Goal: Task Accomplishment & Management: Manage account settings

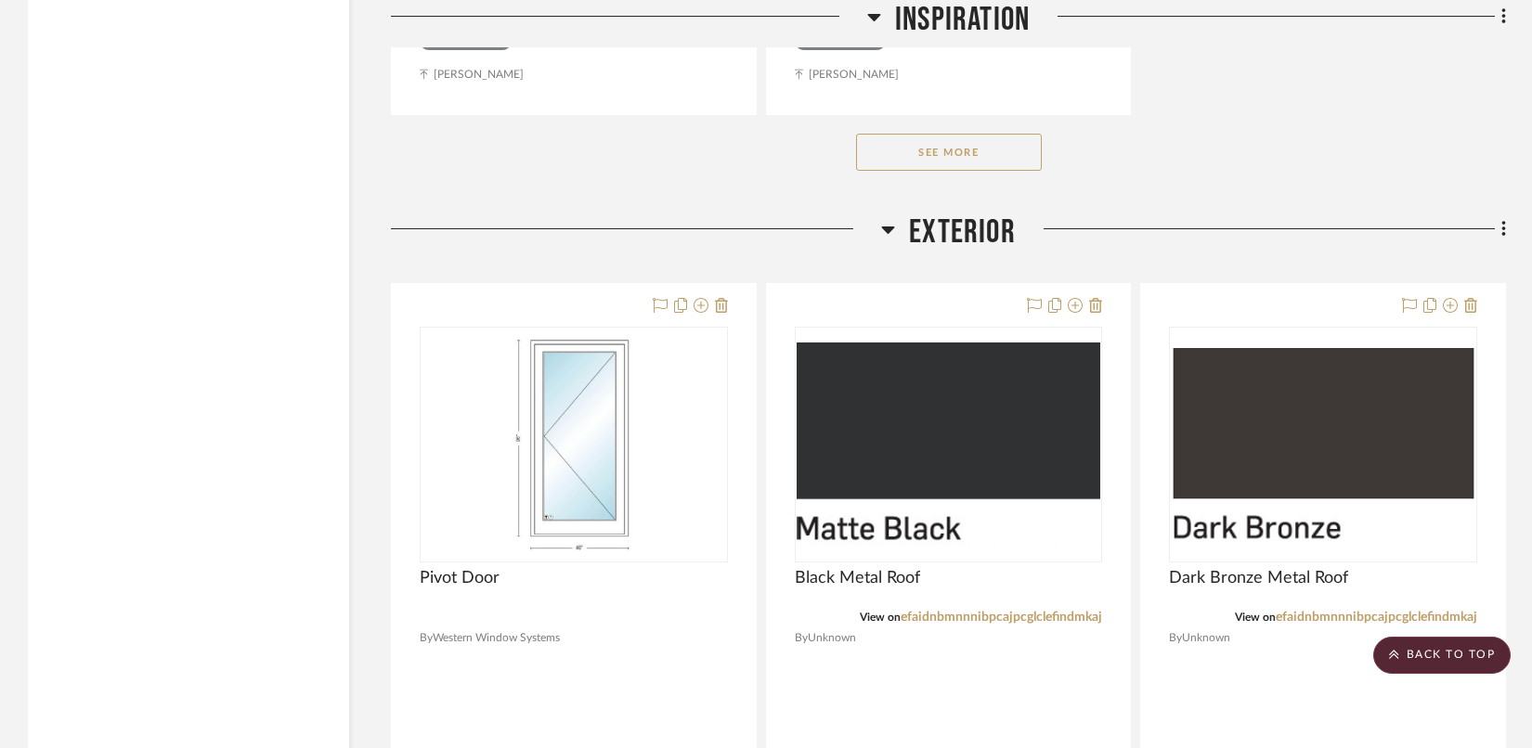
scroll to position [3990, 0]
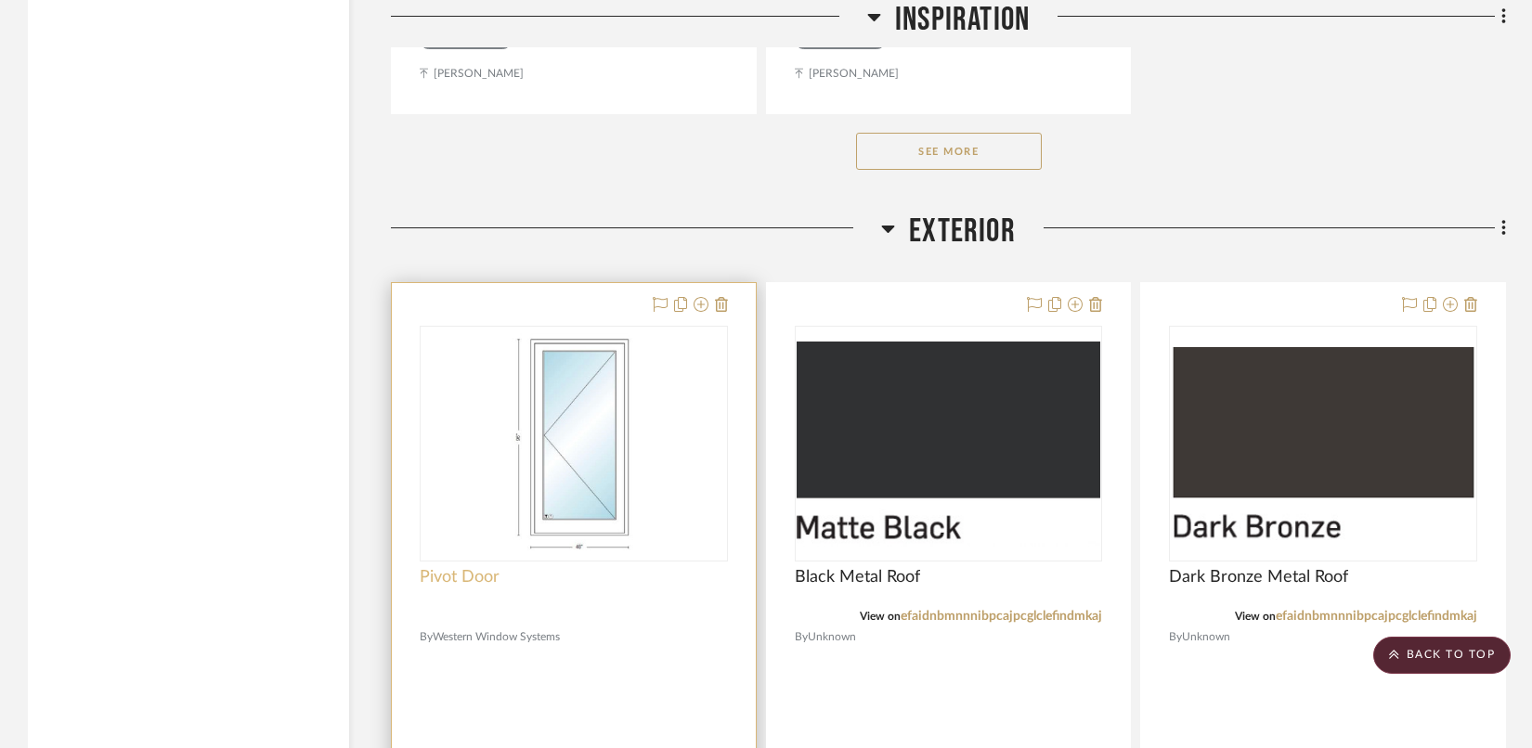
click at [495, 573] on span "Pivot Door" at bounding box center [460, 577] width 80 height 20
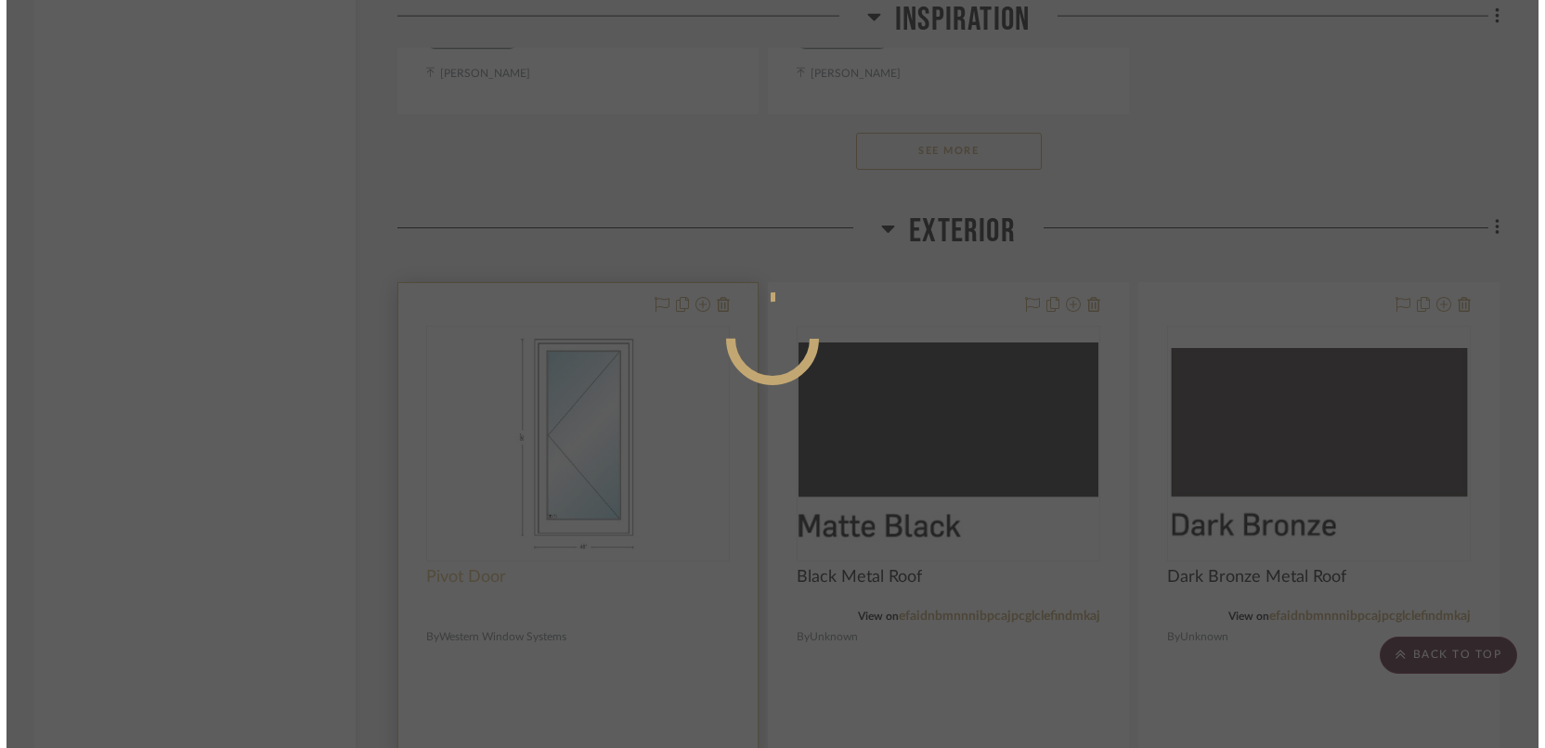
scroll to position [0, 0]
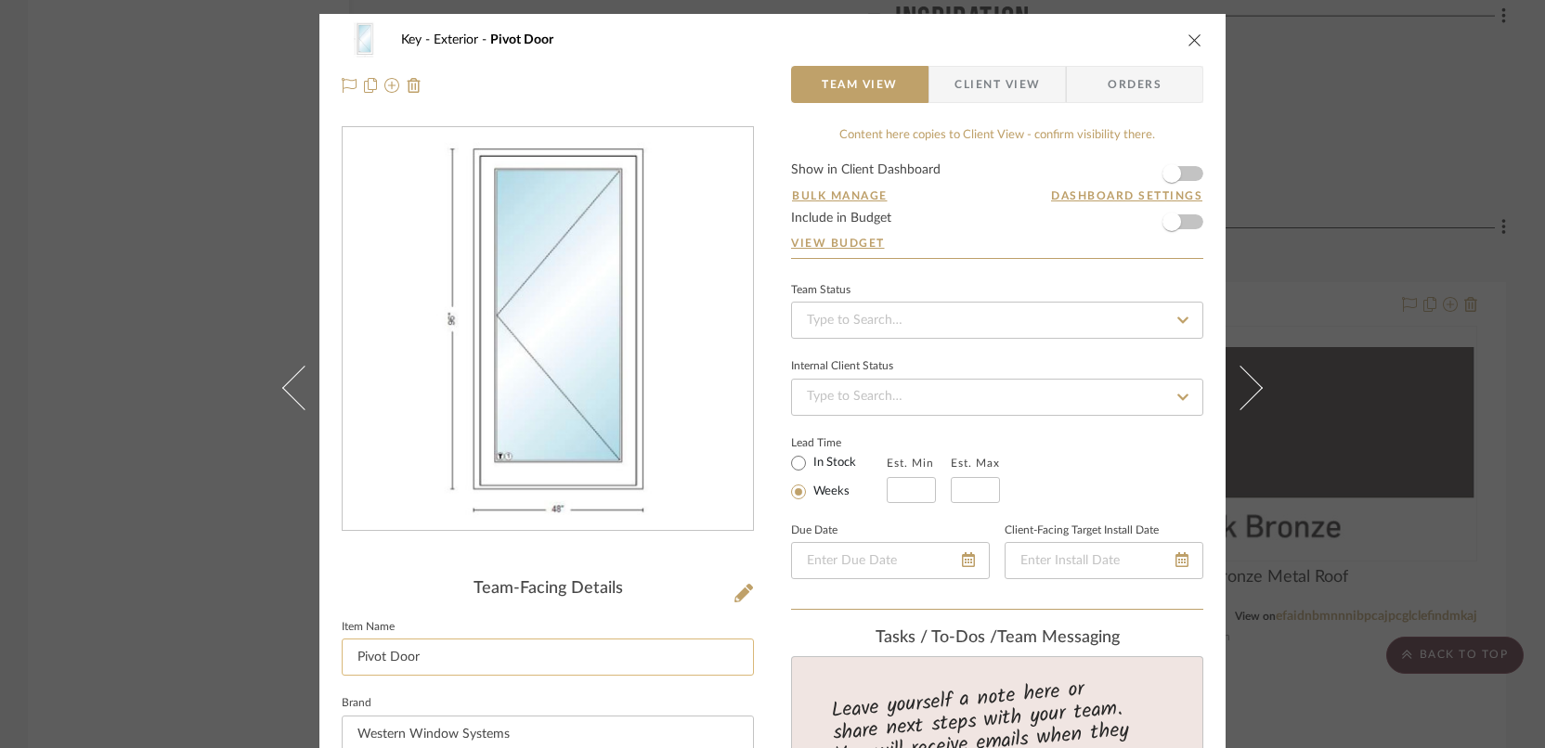
click at [449, 669] on input "Pivot Door" at bounding box center [548, 657] width 412 height 37
click at [349, 649] on input "Pivot Door Option #3" at bounding box center [548, 657] width 412 height 37
drag, startPoint x: 448, startPoint y: 660, endPoint x: 383, endPoint y: 657, distance: 65.0
click at [383, 657] on input "Front Pivot Door Option #3" at bounding box center [548, 657] width 412 height 37
type input "Front Door Pivot Option #3"
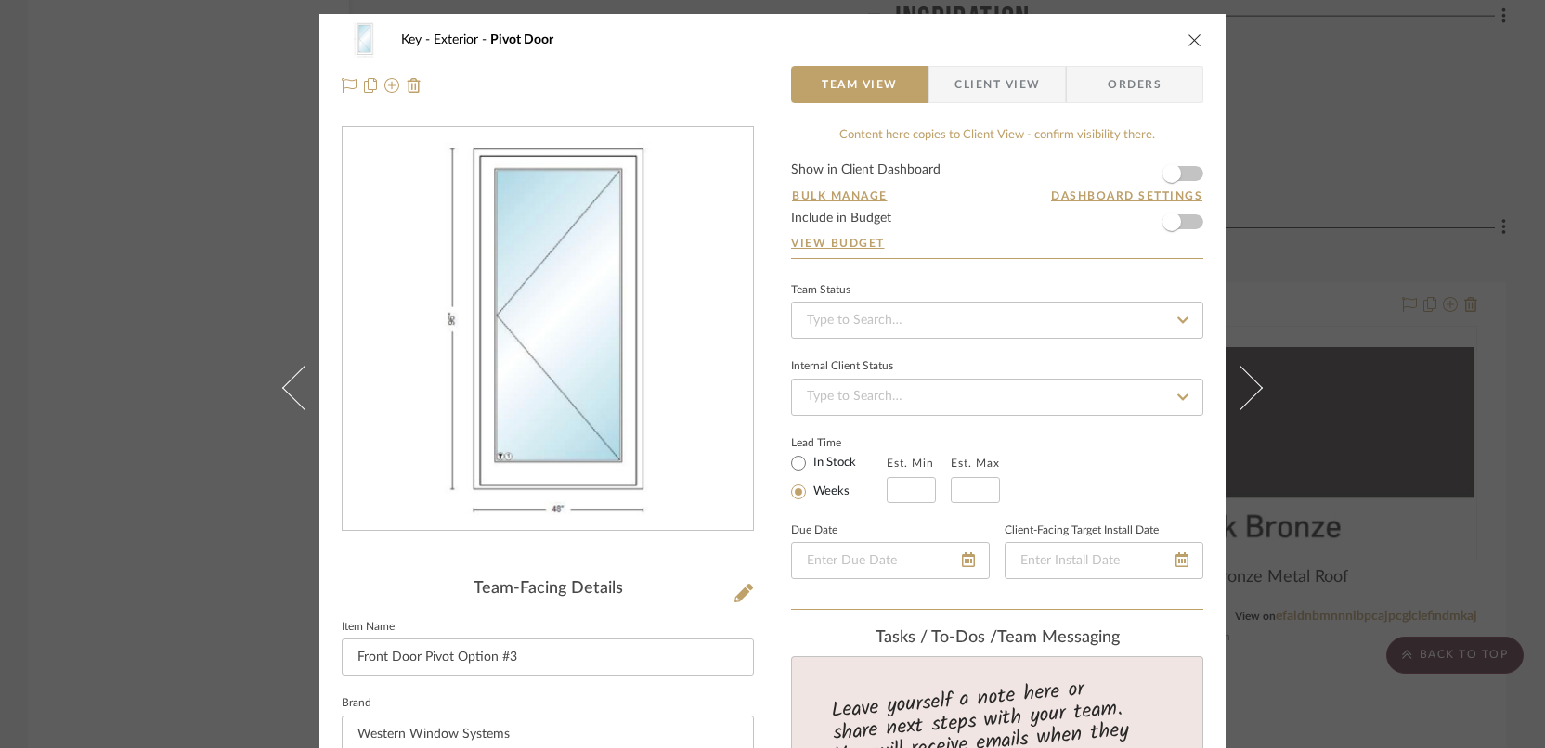
click at [1317, 188] on div "Key Exterior Pivot Door Team View Client View Orders Team-Facing Details Item N…" at bounding box center [772, 374] width 1545 height 748
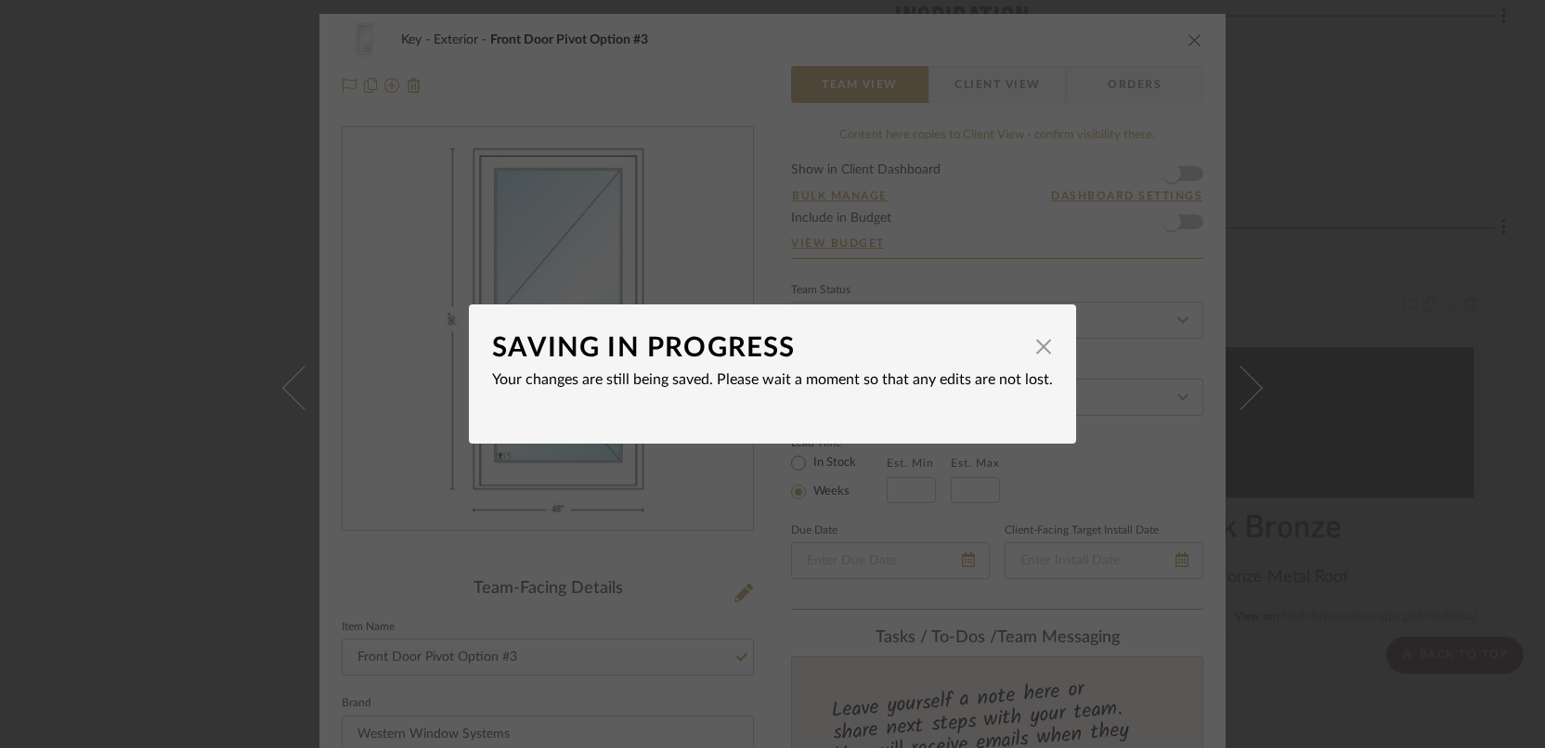
click at [1298, 267] on div "SAVING IN PROGRESS × Your changes are still being saved. Please wait a moment s…" at bounding box center [772, 374] width 1545 height 748
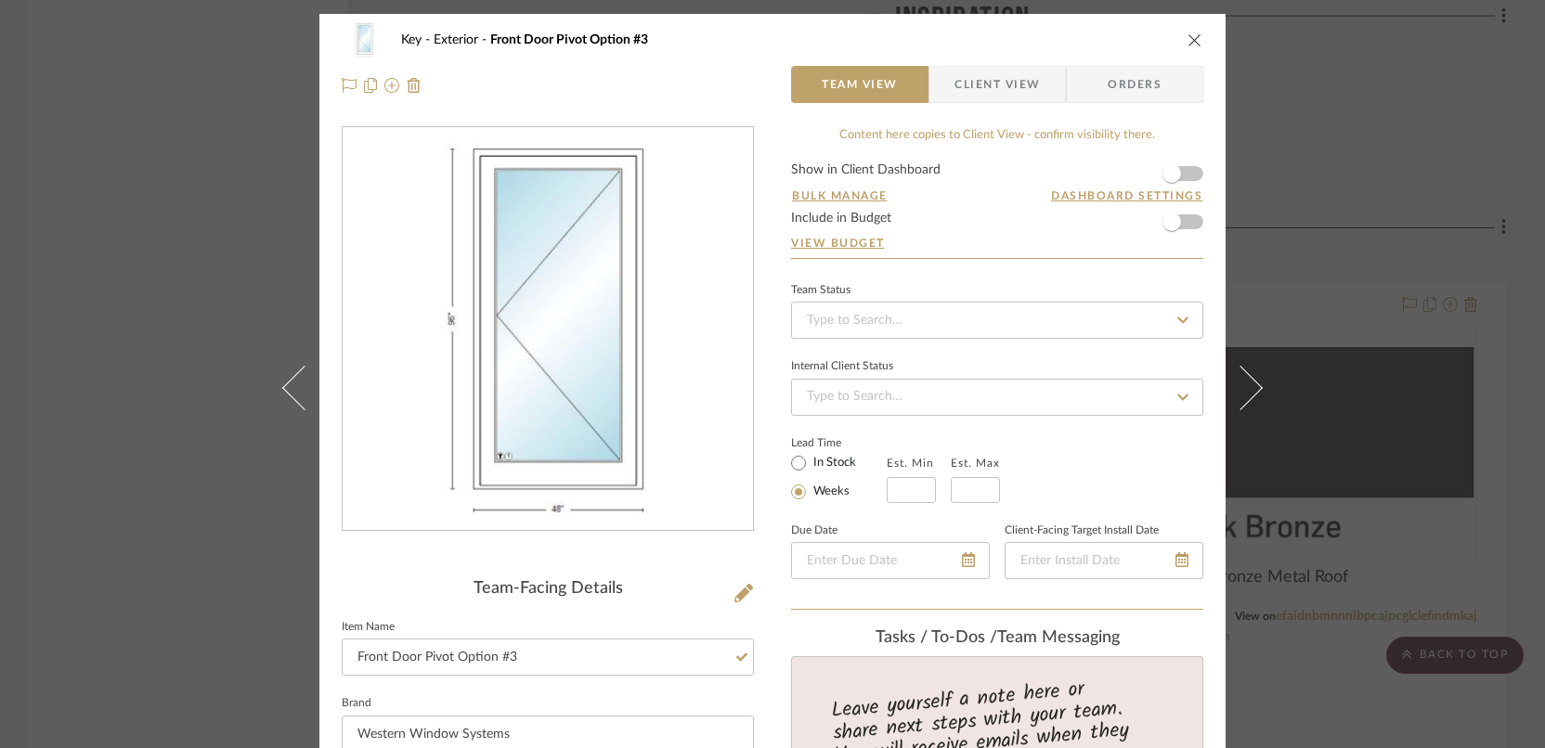
click at [1298, 267] on div "Key Exterior Front Door Pivot Option #3 Team View Client View Orders Team-Facin…" at bounding box center [772, 374] width 1545 height 748
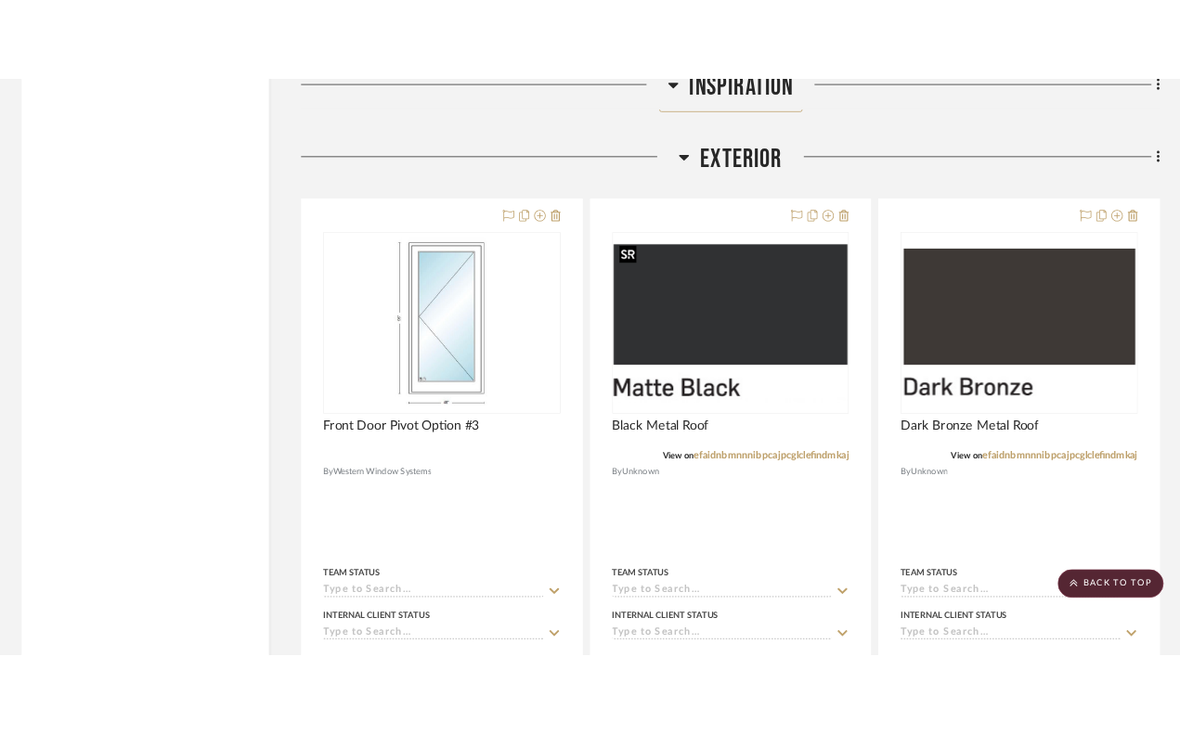
scroll to position [4128, 0]
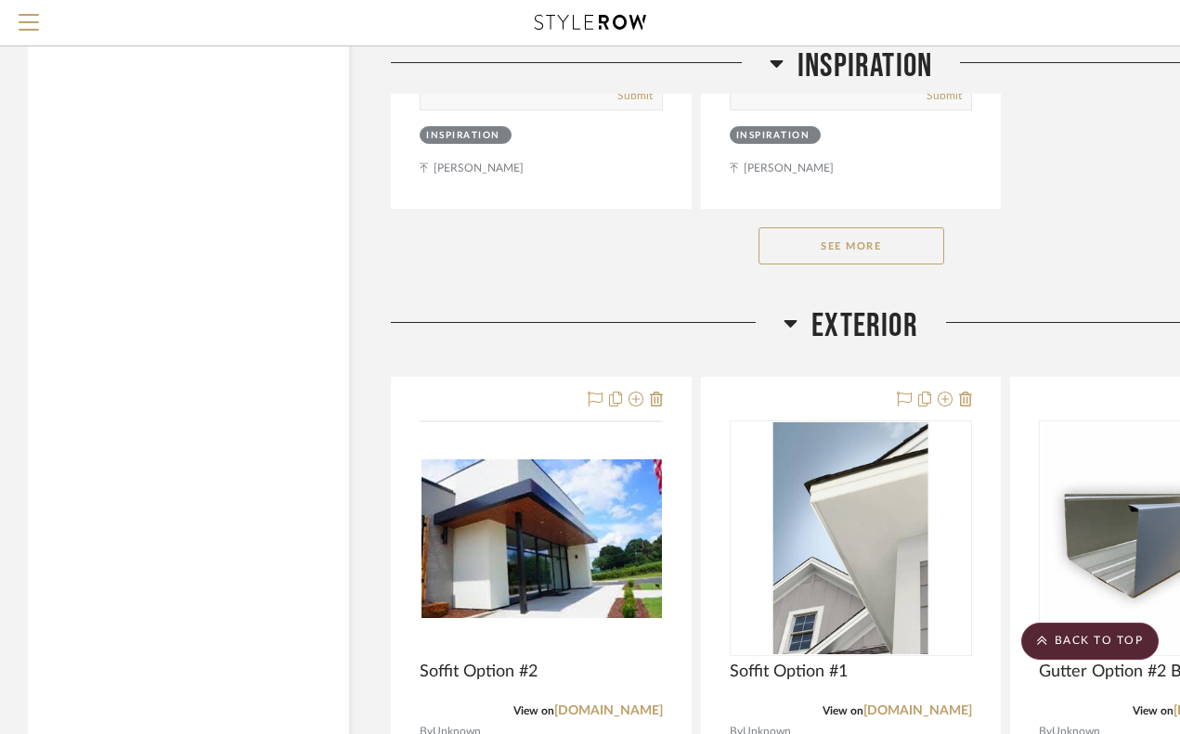
scroll to position [4089, 0]
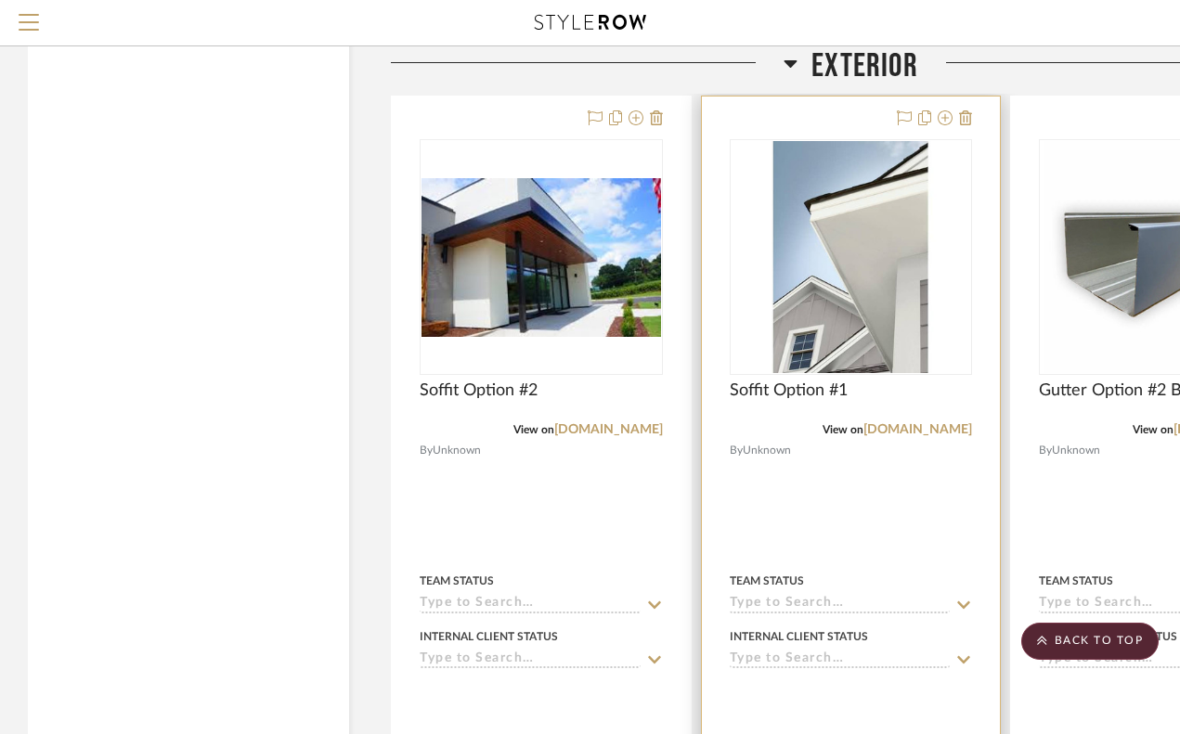
click at [848, 279] on div "0" at bounding box center [851, 257] width 241 height 234
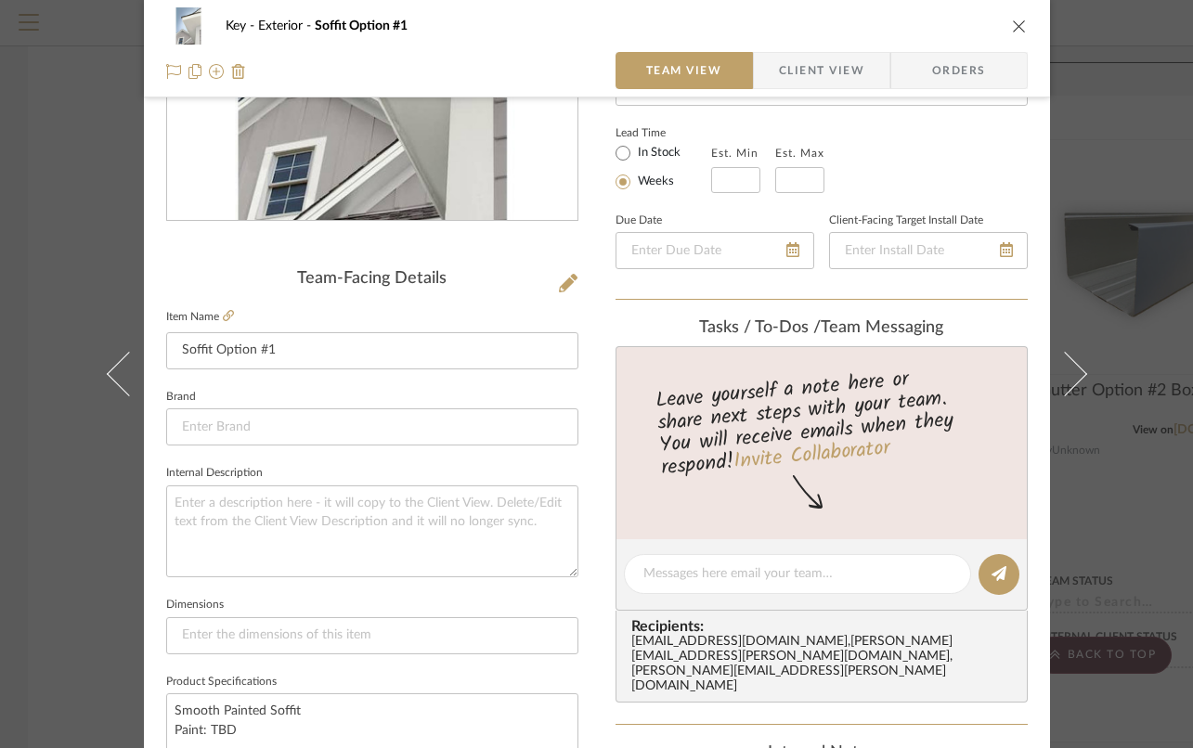
scroll to position [415, 0]
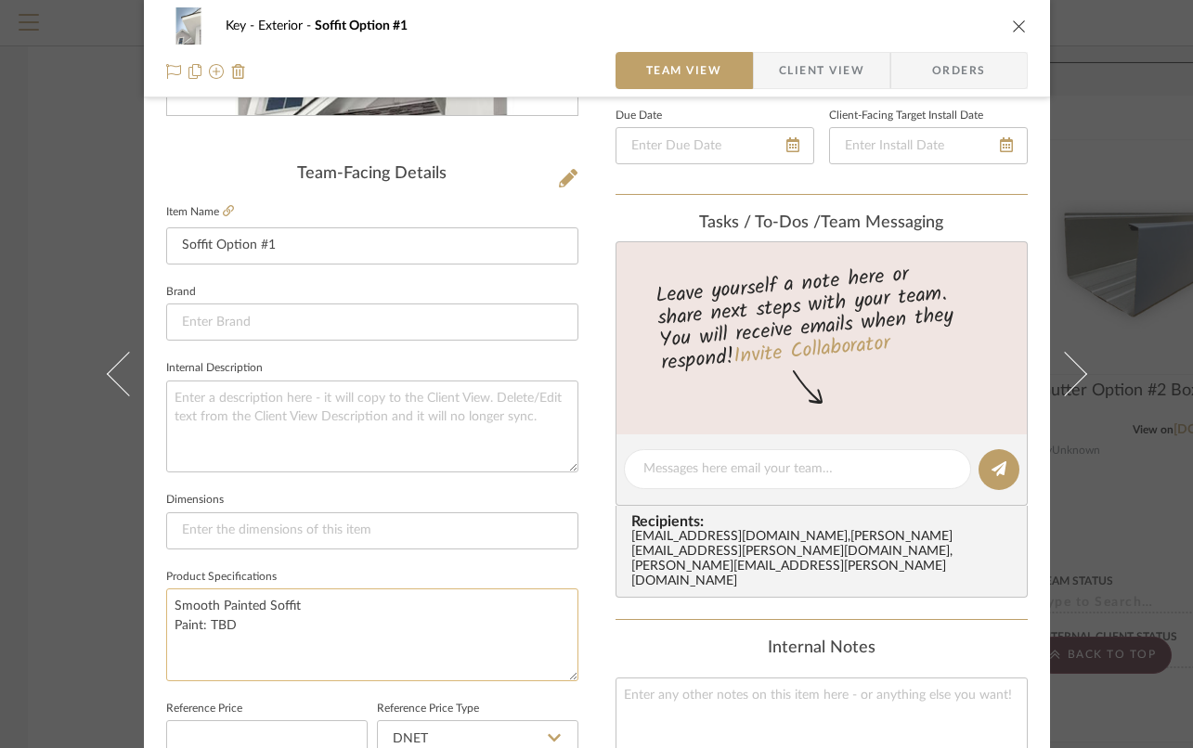
click at [166, 601] on textarea "Smooth Painted Soffit Paint: TBD" at bounding box center [372, 635] width 412 height 92
click at [214, 602] on textarea "Smooth Painted Soffit Paint: TBD" at bounding box center [372, 635] width 412 height 92
type textarea "Smooth Fiber Cement Painted Soffit Paint: TBD"
click at [66, 226] on div "Key Exterior Soffit Option #1 Team View Client View Orders Team-Facing Details …" at bounding box center [596, 374] width 1193 height 748
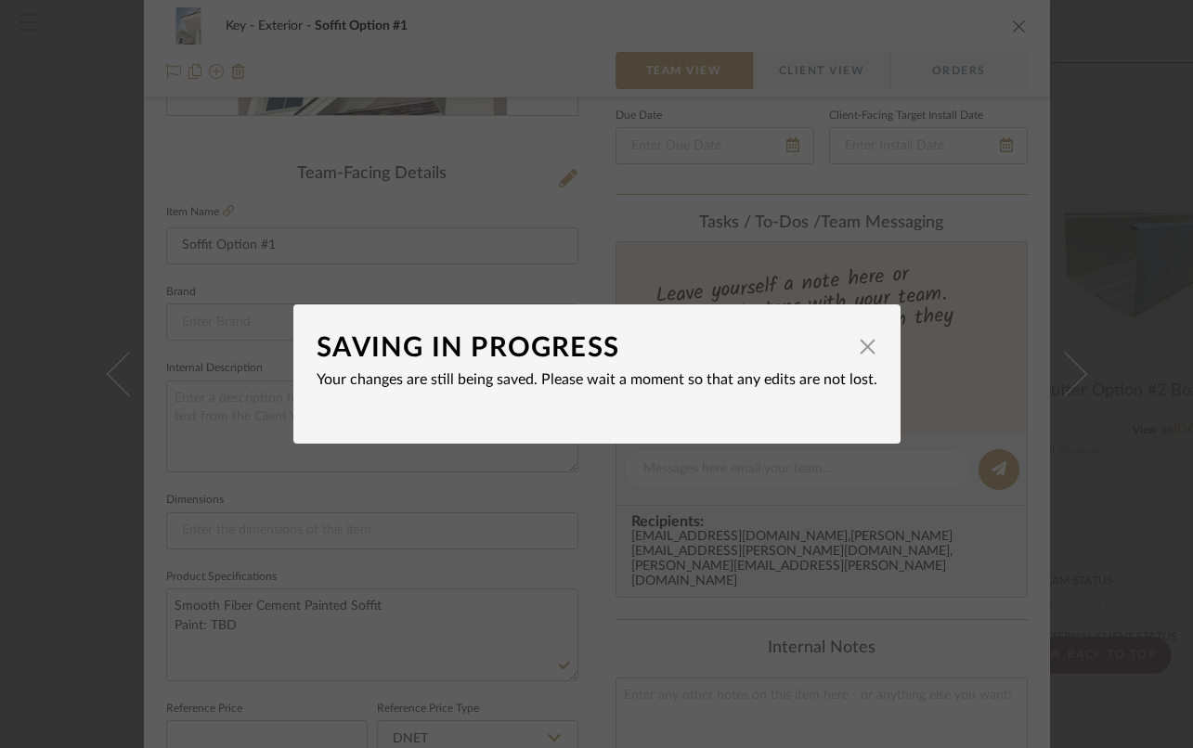
click at [1091, 217] on div "SAVING IN PROGRESS × Your changes are still being saved. Please wait a moment s…" at bounding box center [596, 374] width 1193 height 748
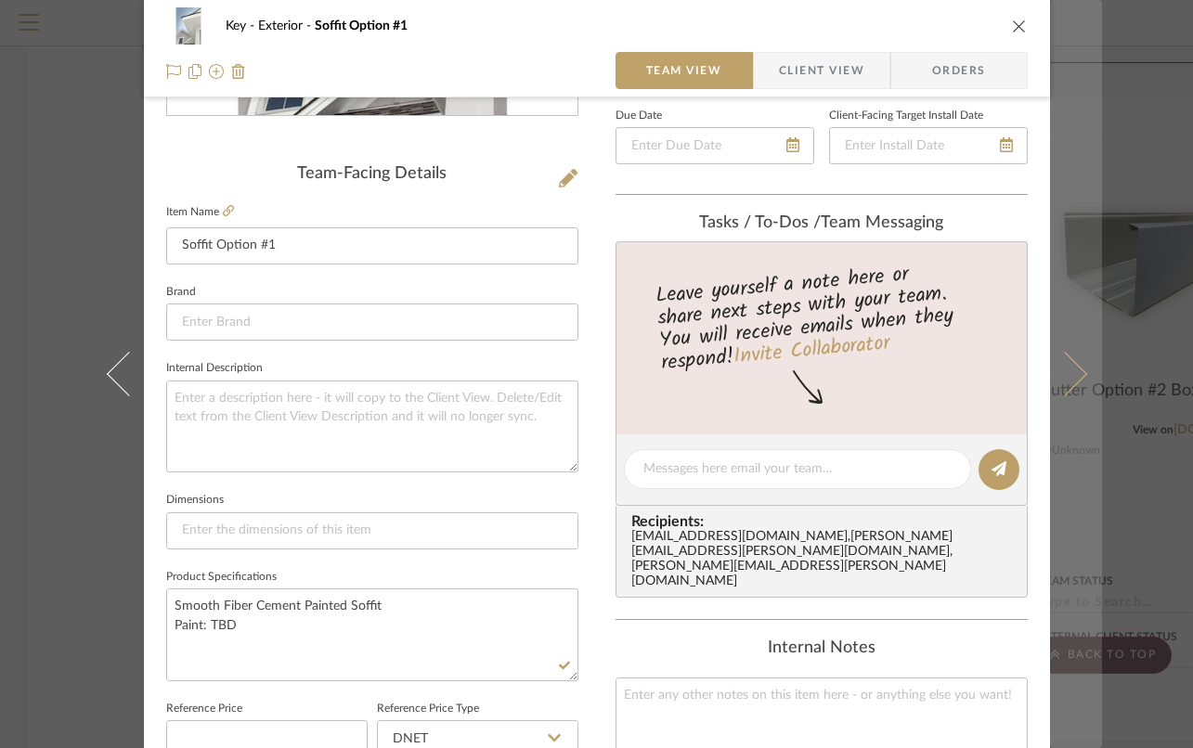
click at [1093, 217] on button at bounding box center [1076, 374] width 52 height 748
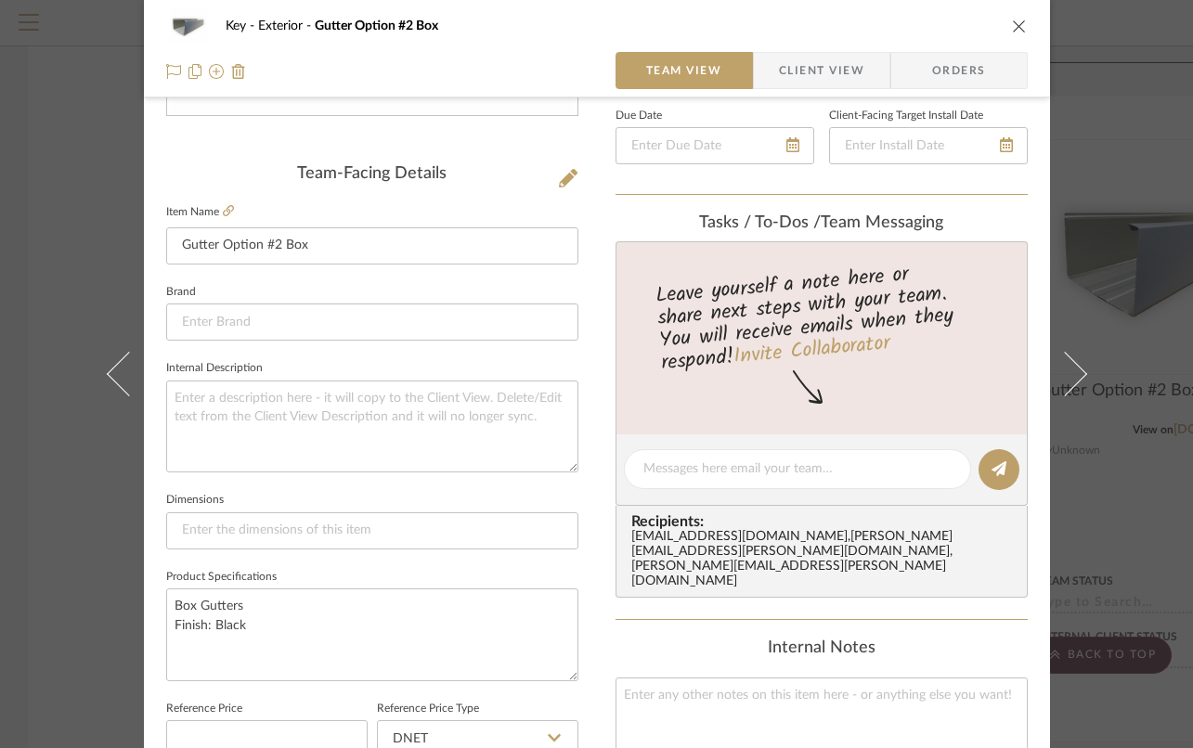
click at [1005, 15] on div "Key Exterior Gutter Option #2 Box" at bounding box center [596, 25] width 861 height 37
click at [1012, 20] on icon "close" at bounding box center [1019, 26] width 15 height 15
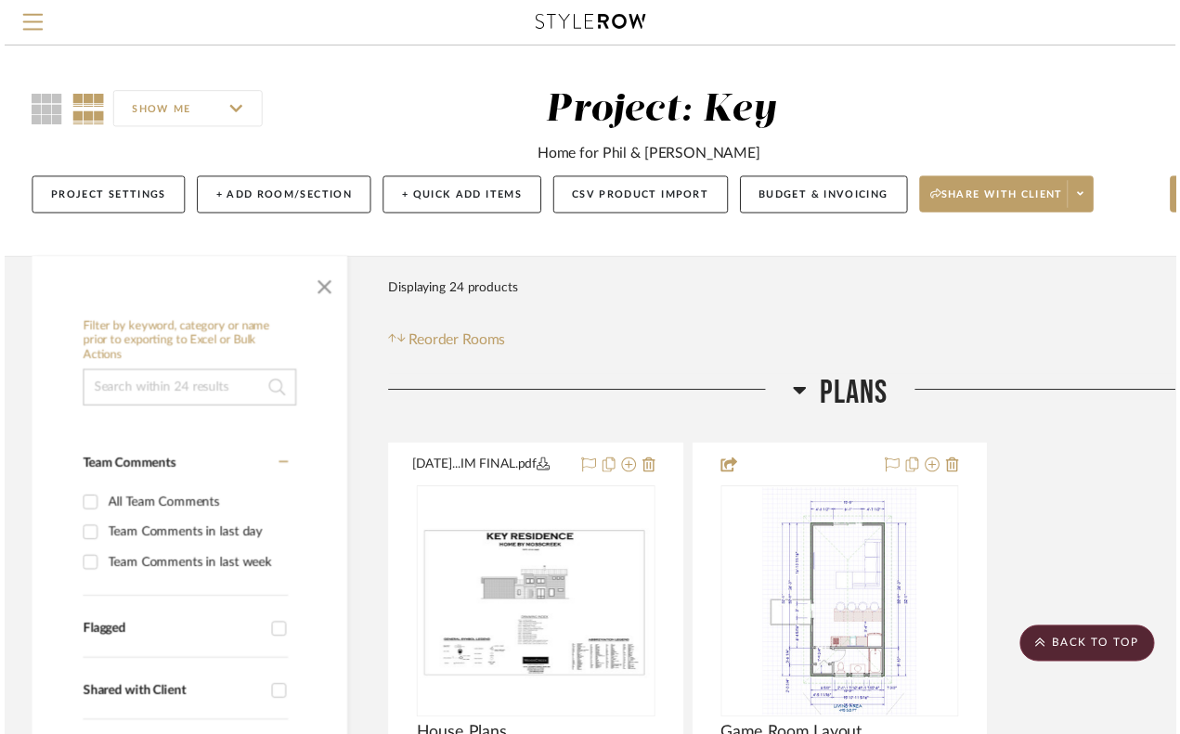
scroll to position [4089, 0]
